Goal: Information Seeking & Learning: Learn about a topic

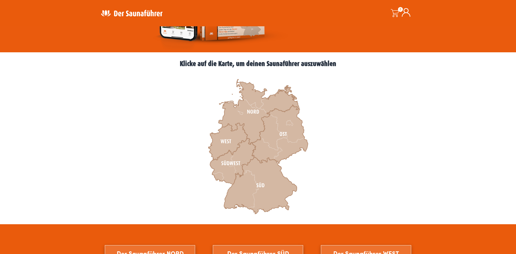
scroll to position [134, 0]
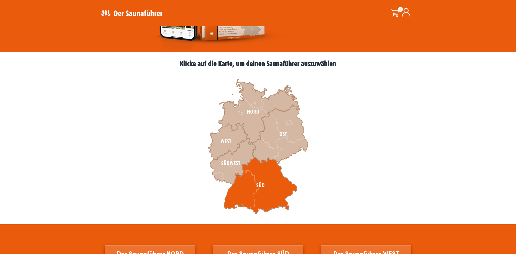
click at [265, 185] on icon at bounding box center [260, 185] width 73 height 57
click at [267, 186] on icon at bounding box center [260, 185] width 73 height 57
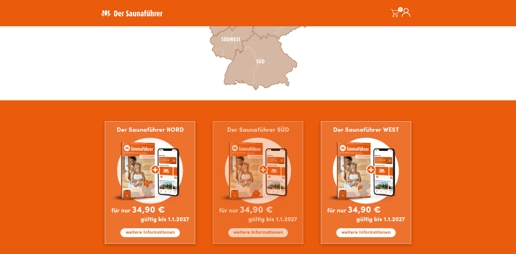
scroll to position [271, 0]
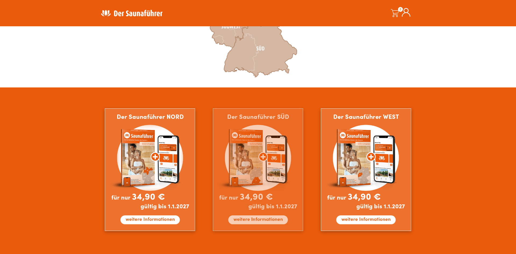
click at [254, 173] on img at bounding box center [258, 170] width 90 height 123
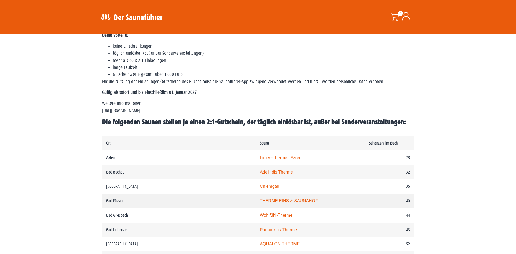
scroll to position [122, 0]
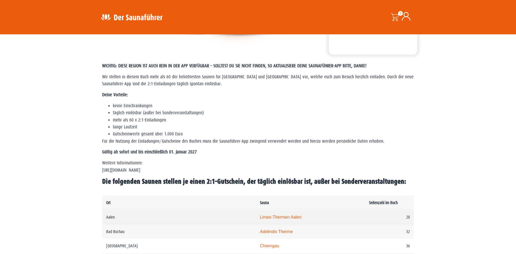
click at [260, 220] on link "Limes-Thermen Aalen" at bounding box center [281, 217] width 42 height 5
